Goal: Navigation & Orientation: Find specific page/section

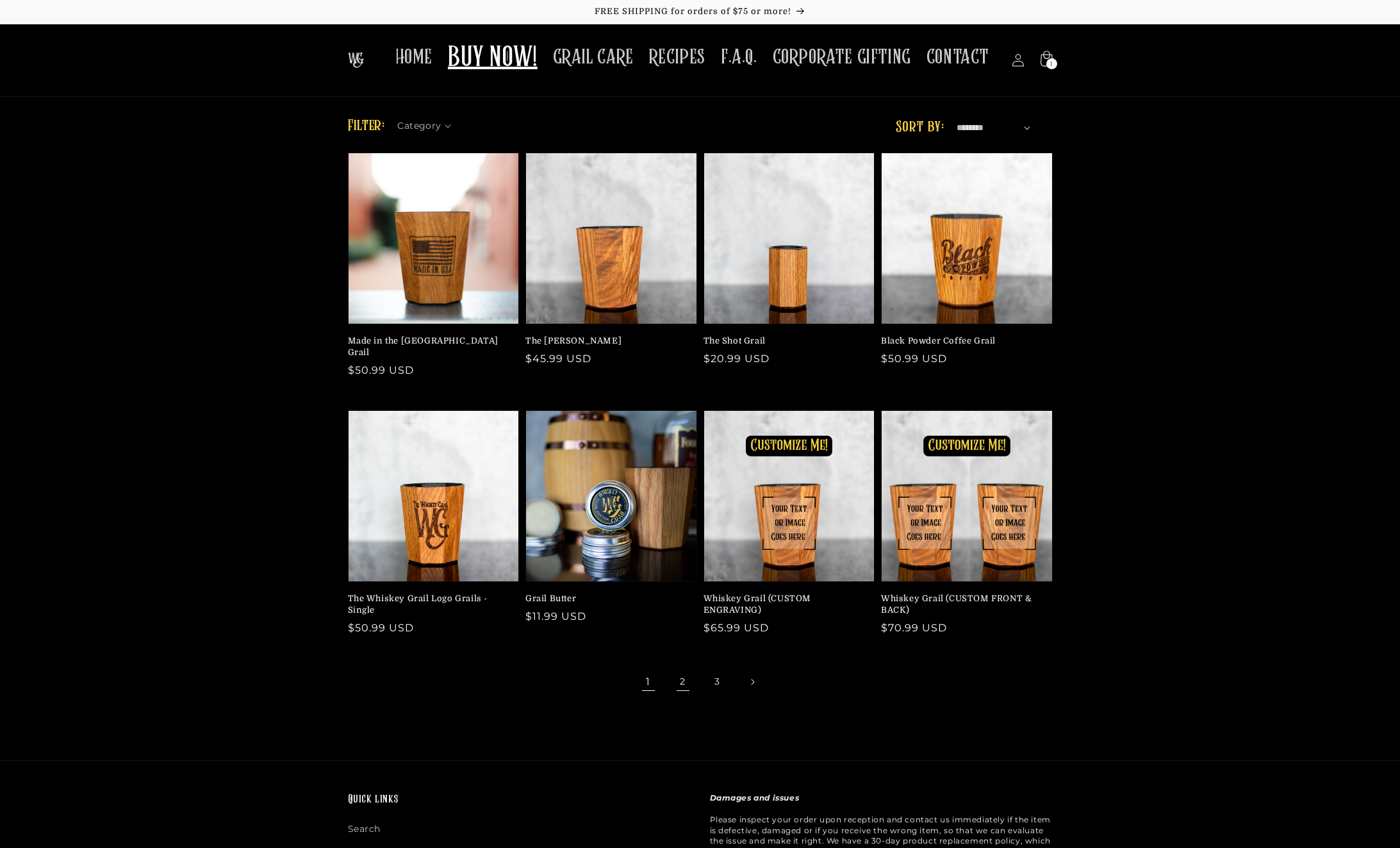
click at [680, 668] on link "2" at bounding box center [683, 682] width 28 height 28
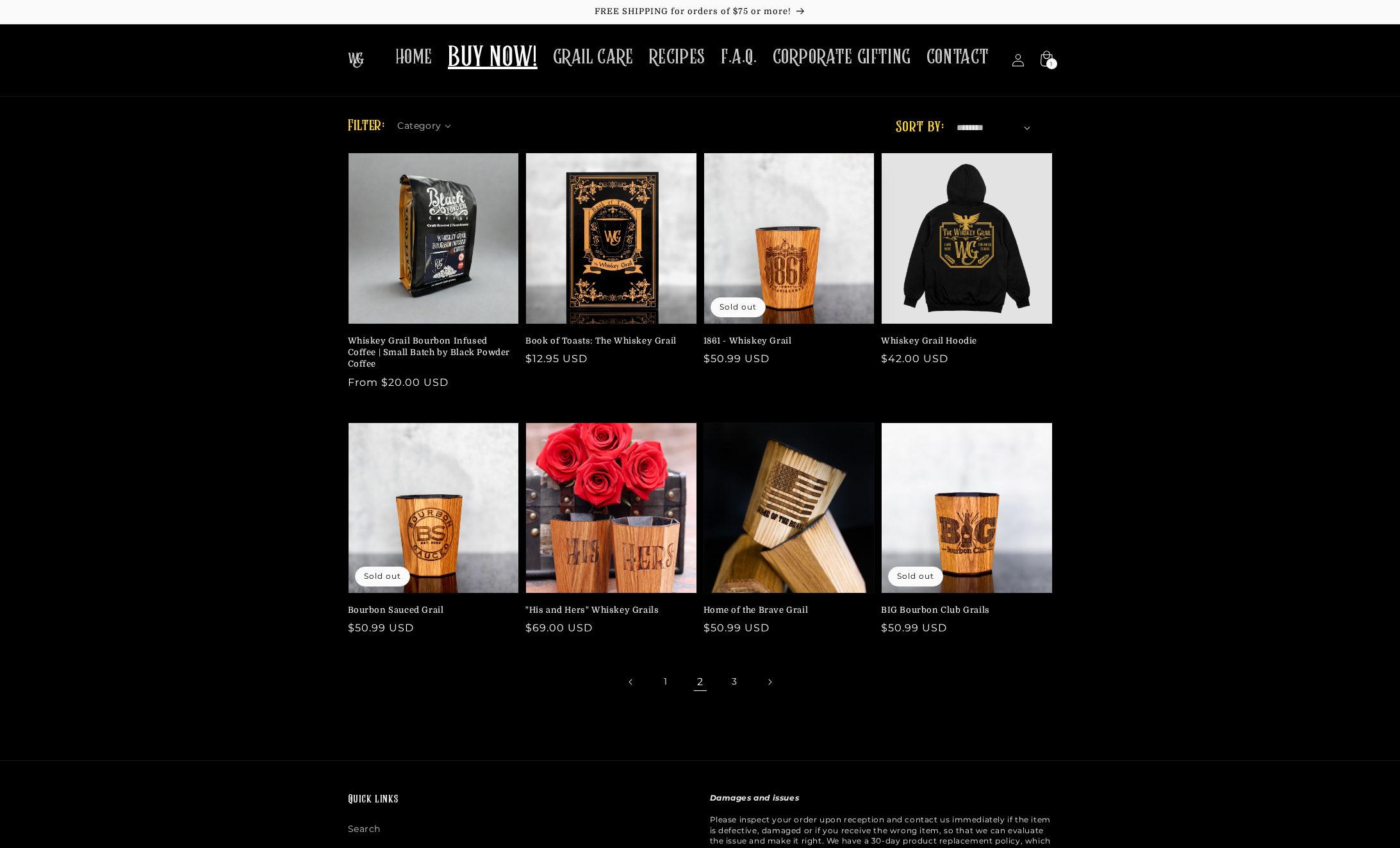
scroll to position [3, 0]
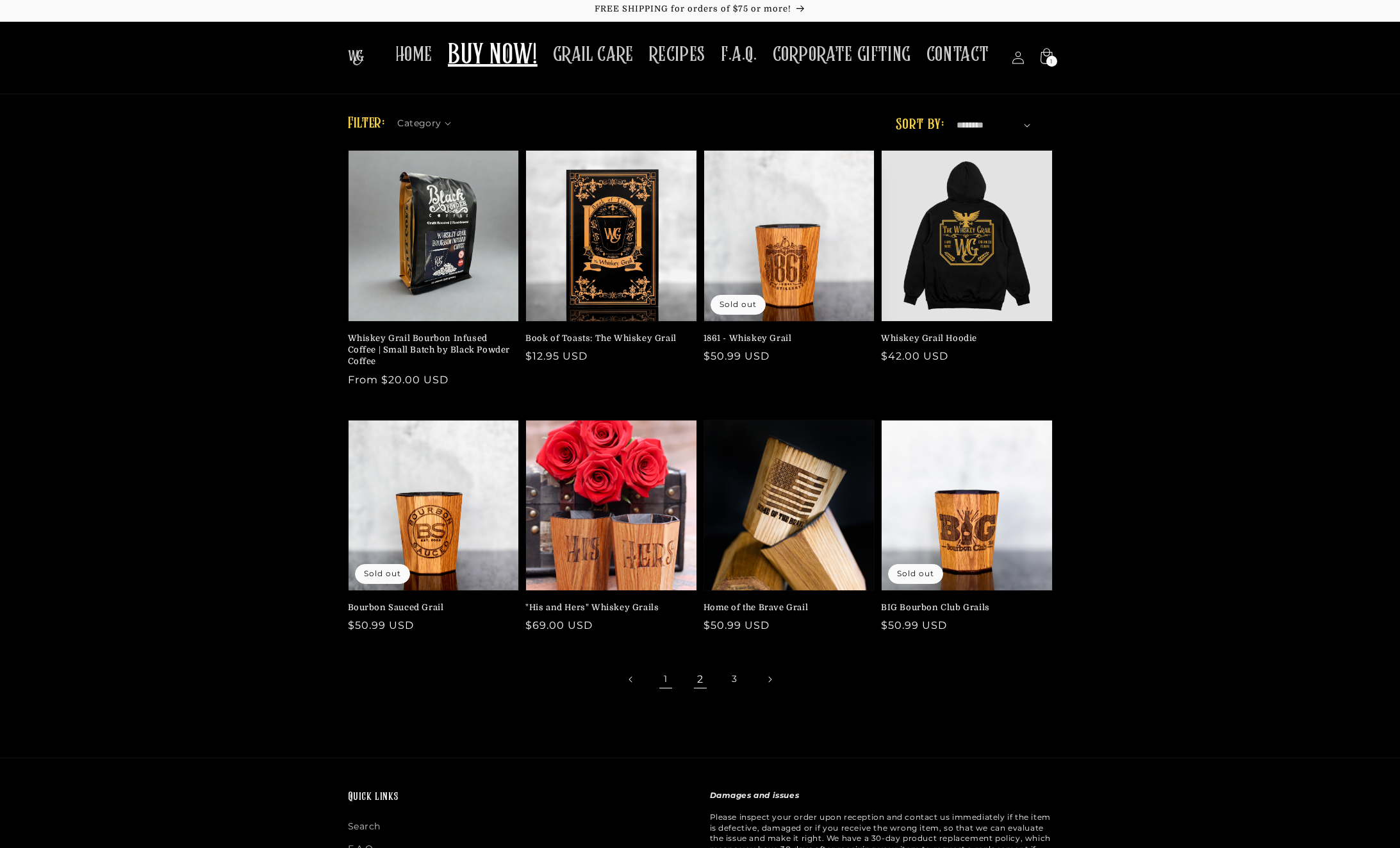
click at [666, 687] on link "1" at bounding box center [666, 679] width 28 height 28
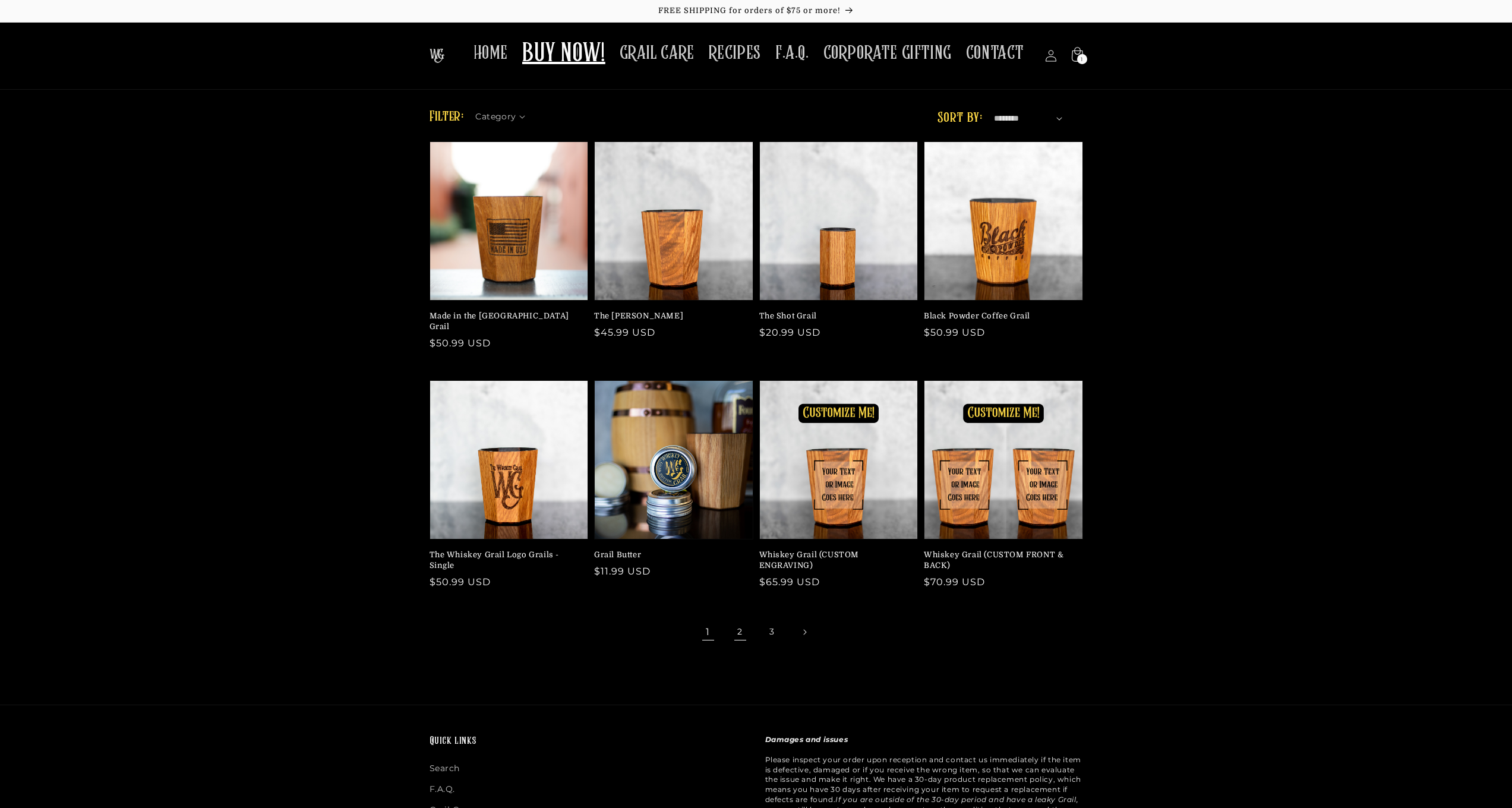
click at [735, 619] on link "2" at bounding box center [740, 632] width 26 height 26
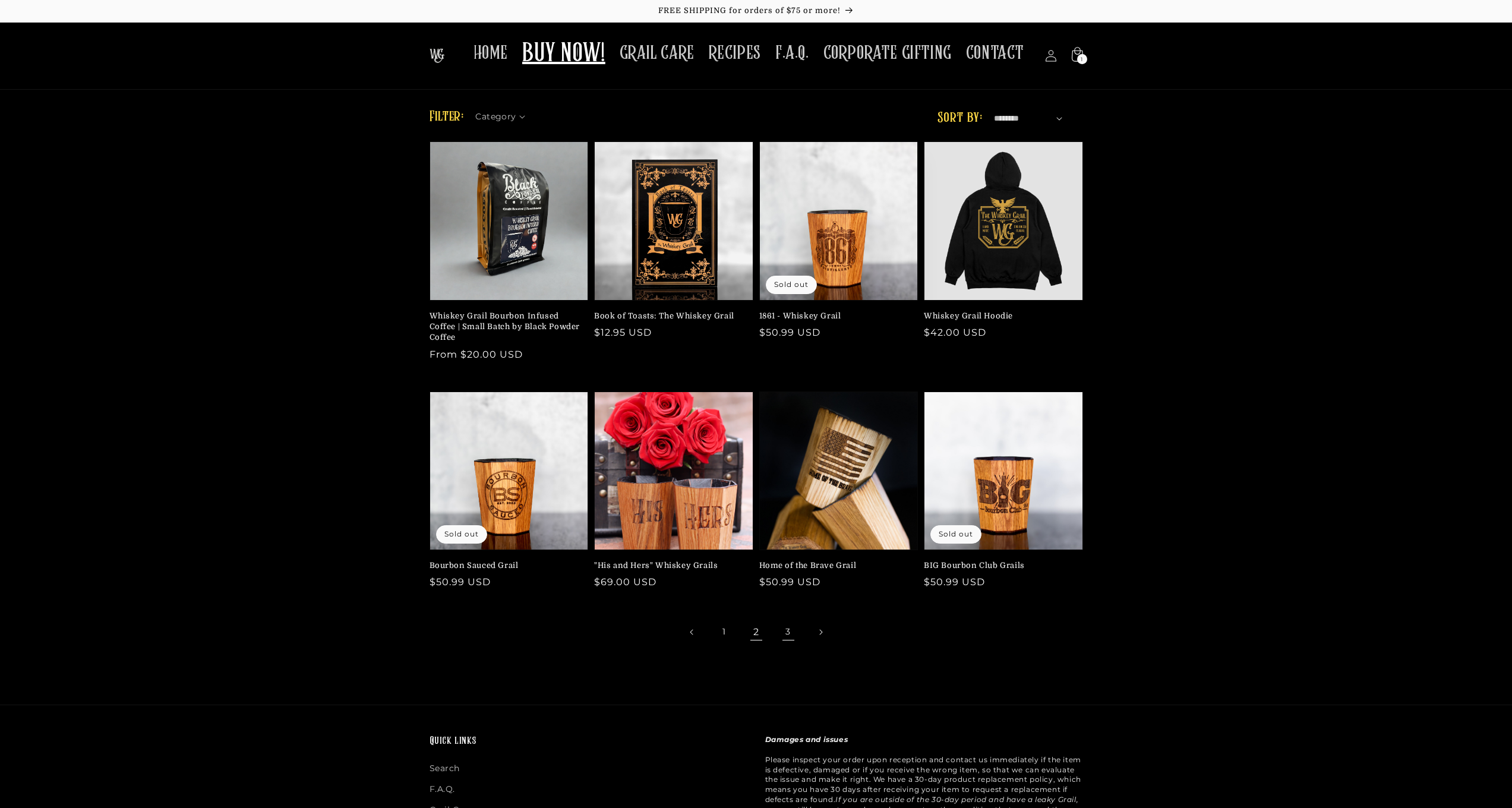
click at [793, 628] on link "3" at bounding box center [788, 632] width 26 height 26
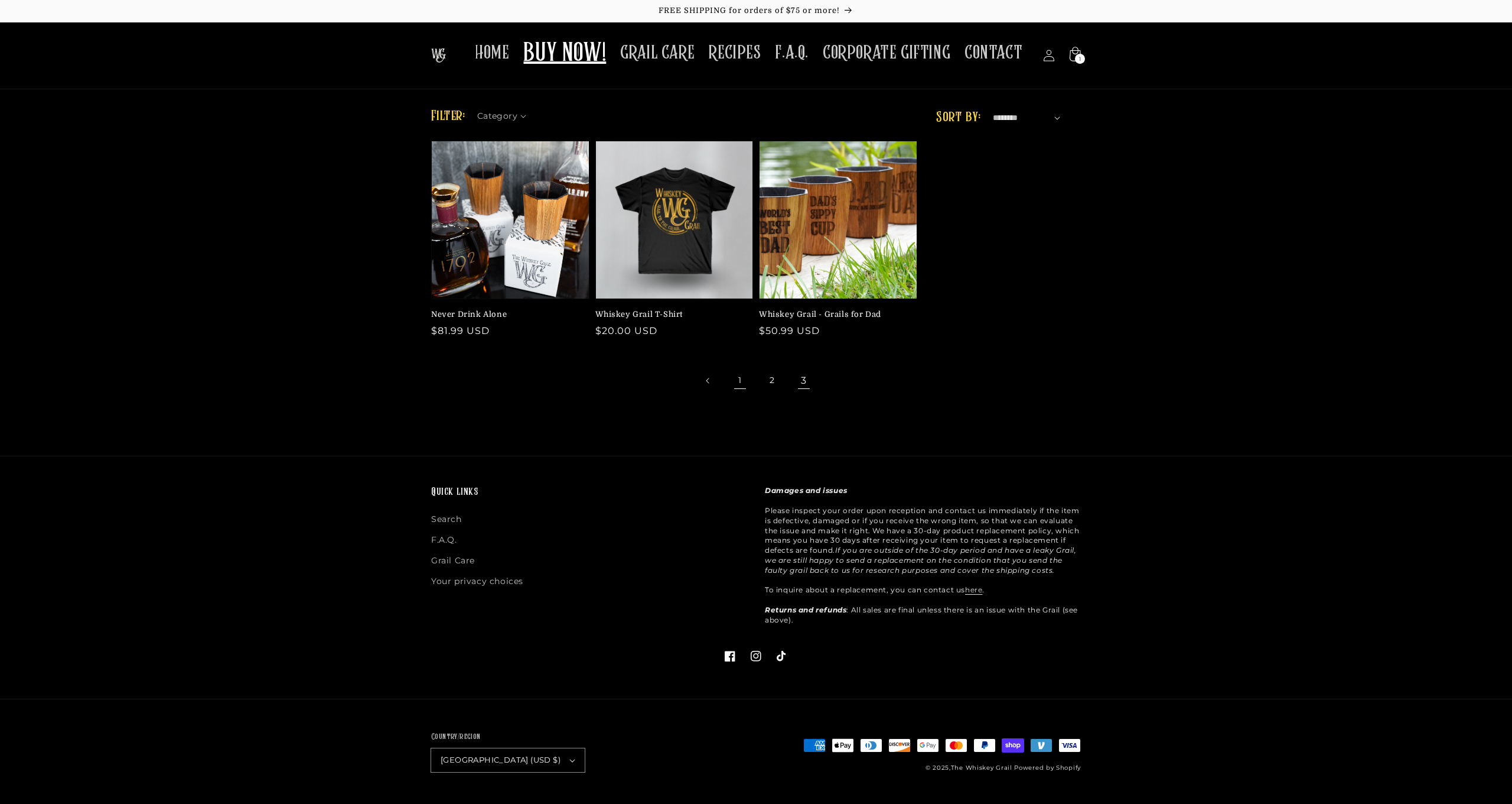
click at [741, 384] on link "1" at bounding box center [740, 380] width 26 height 26
